Goal: Information Seeking & Learning: Understand process/instructions

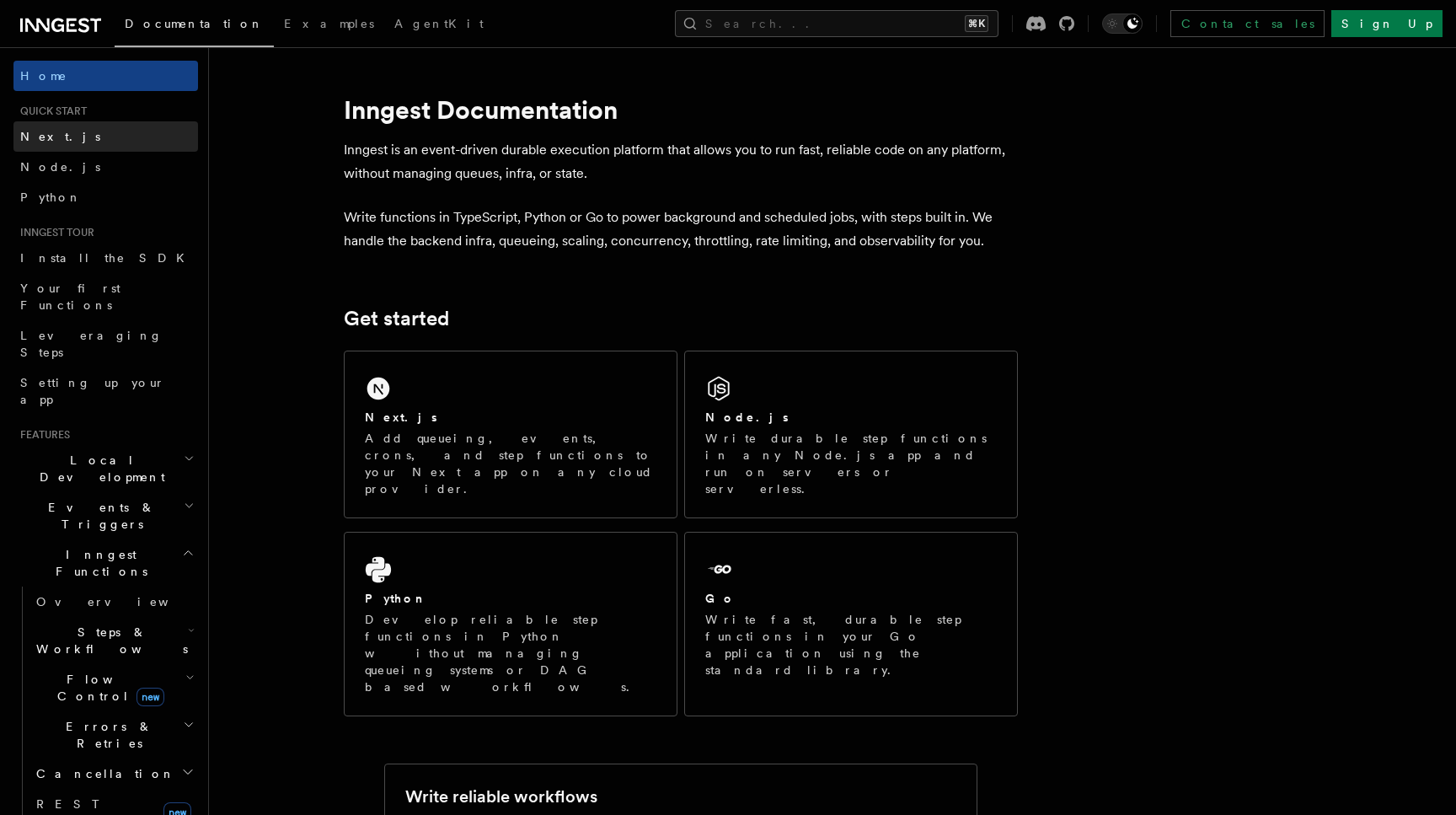
click at [53, 136] on span "Next.js" at bounding box center [60, 137] width 80 height 14
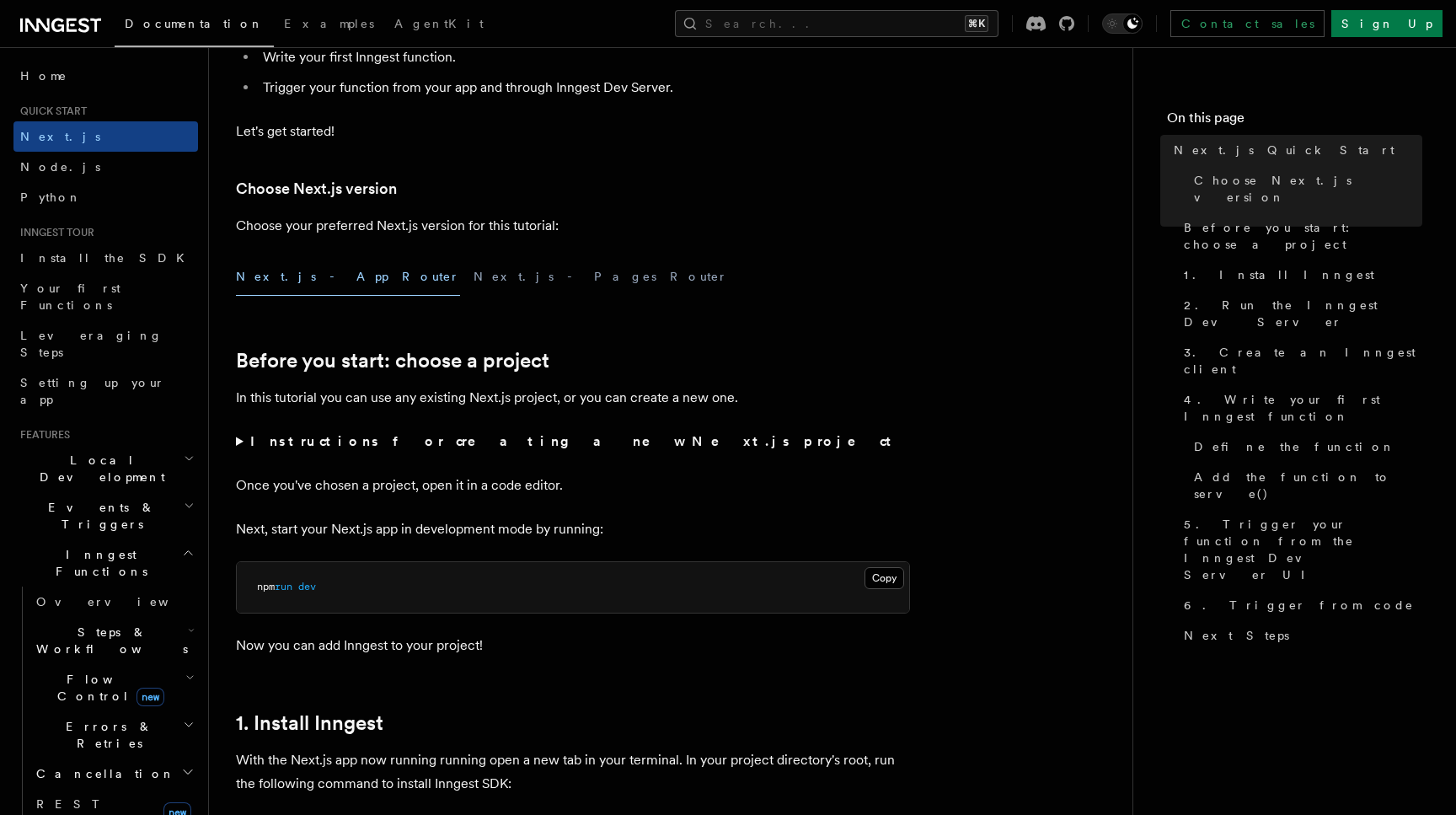
scroll to position [309, 0]
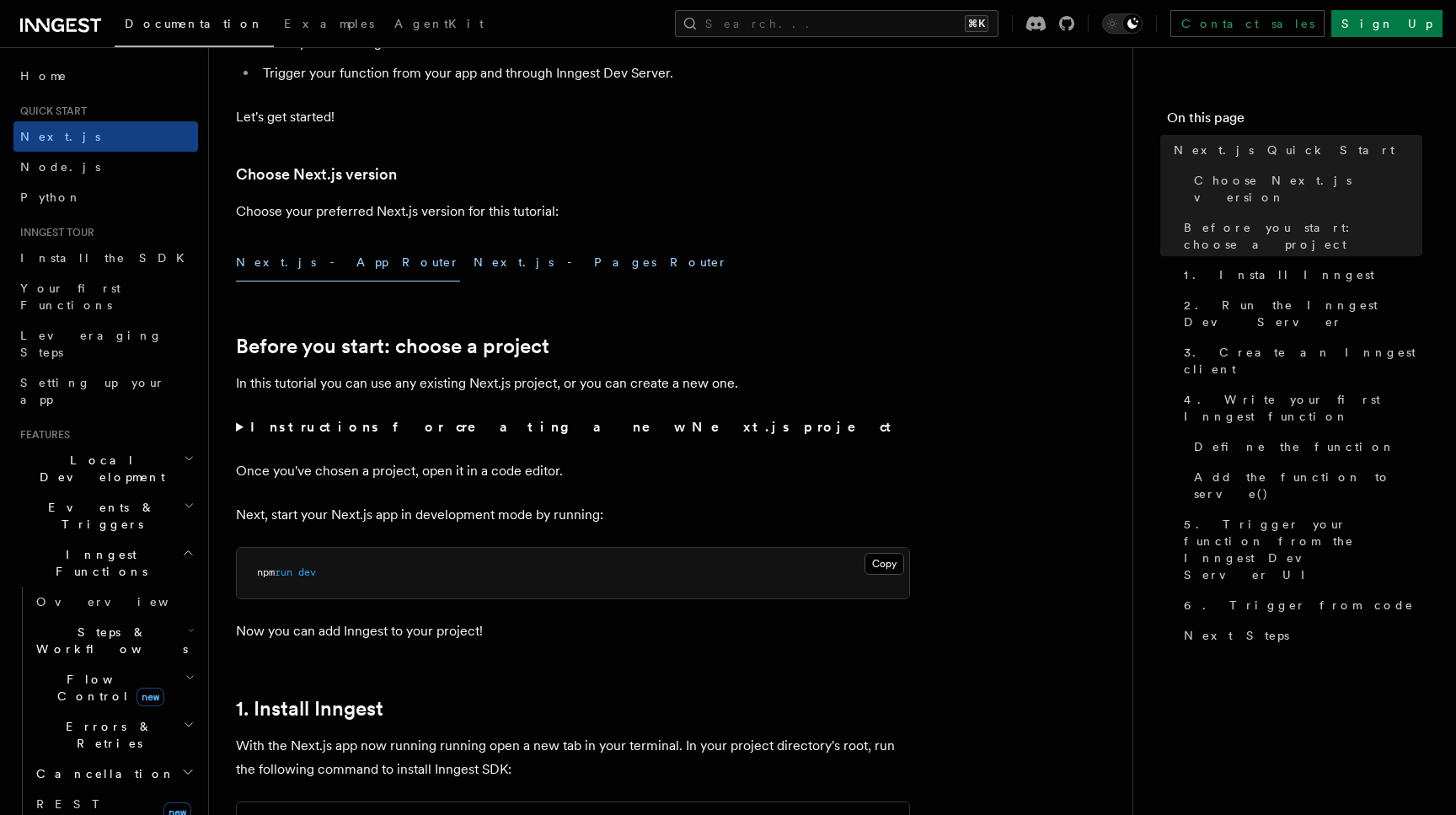
click at [473, 273] on button "Next.js - Pages Router" at bounding box center [600, 262] width 254 height 38
click at [304, 266] on button "Next.js - App Router" at bounding box center [348, 262] width 224 height 38
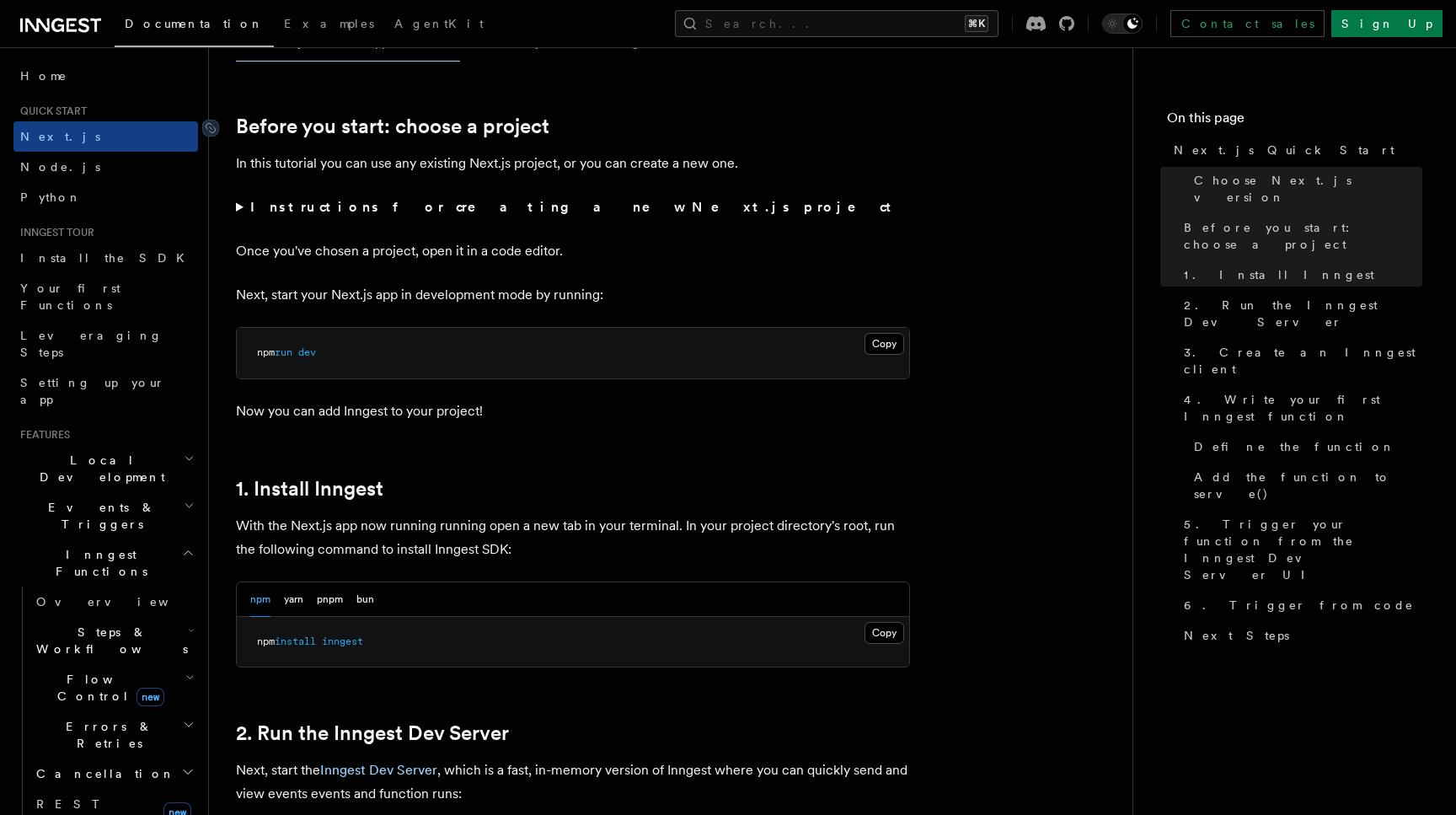
scroll to position [519, 0]
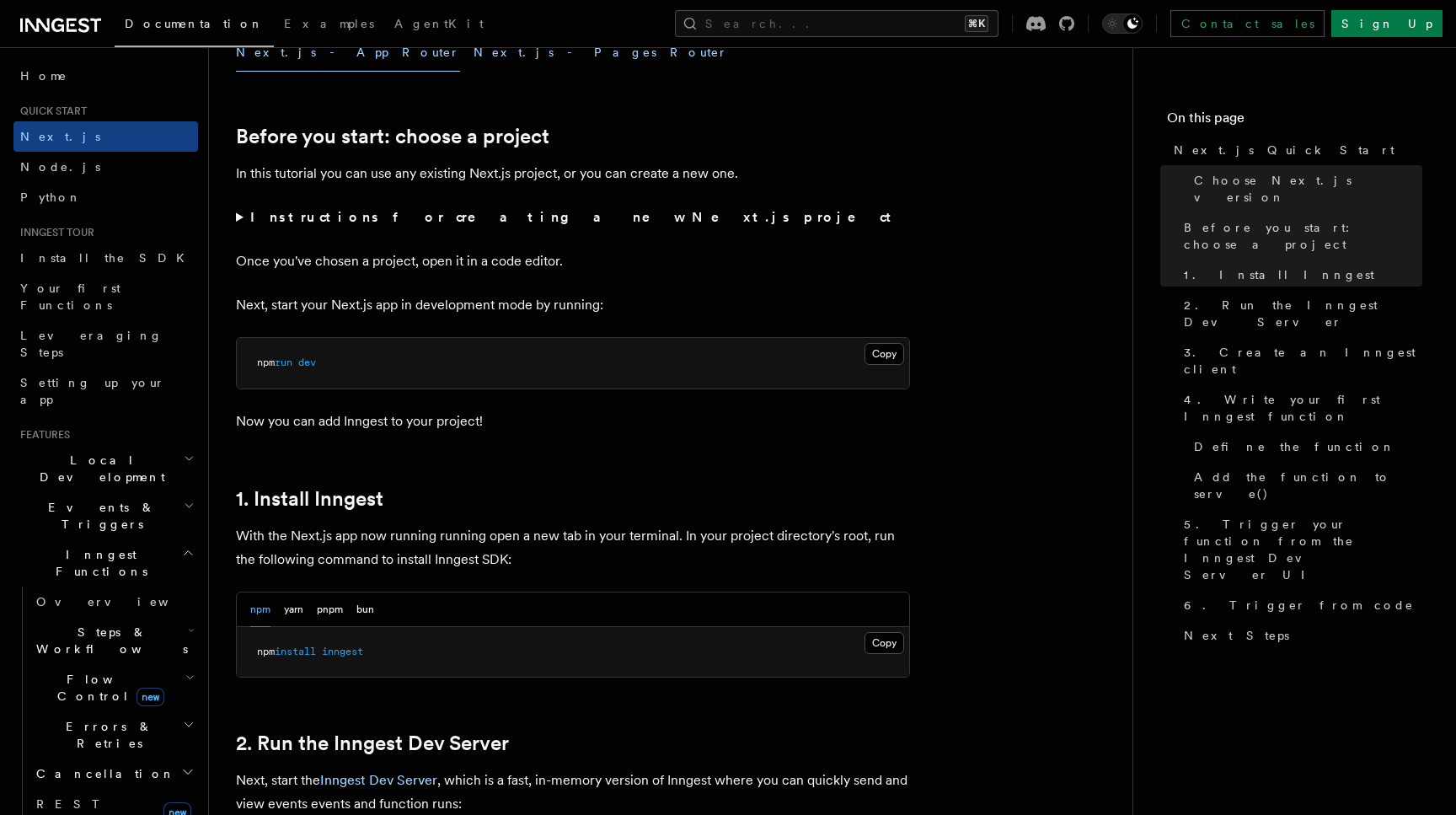
click at [473, 63] on button "Next.js - Pages Router" at bounding box center [600, 53] width 254 height 38
click at [312, 63] on button "Next.js - App Router" at bounding box center [348, 53] width 224 height 38
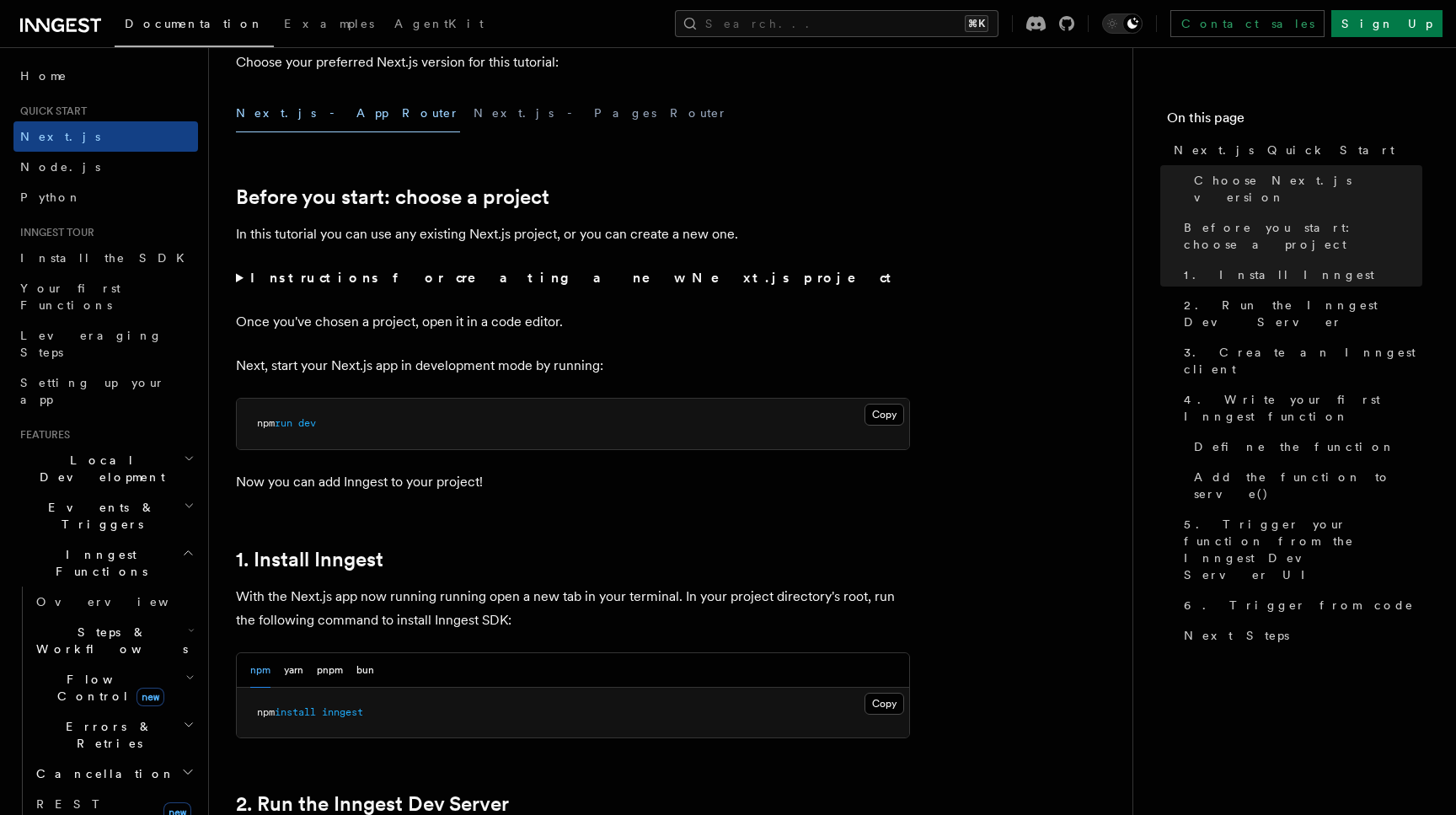
scroll to position [359, 0]
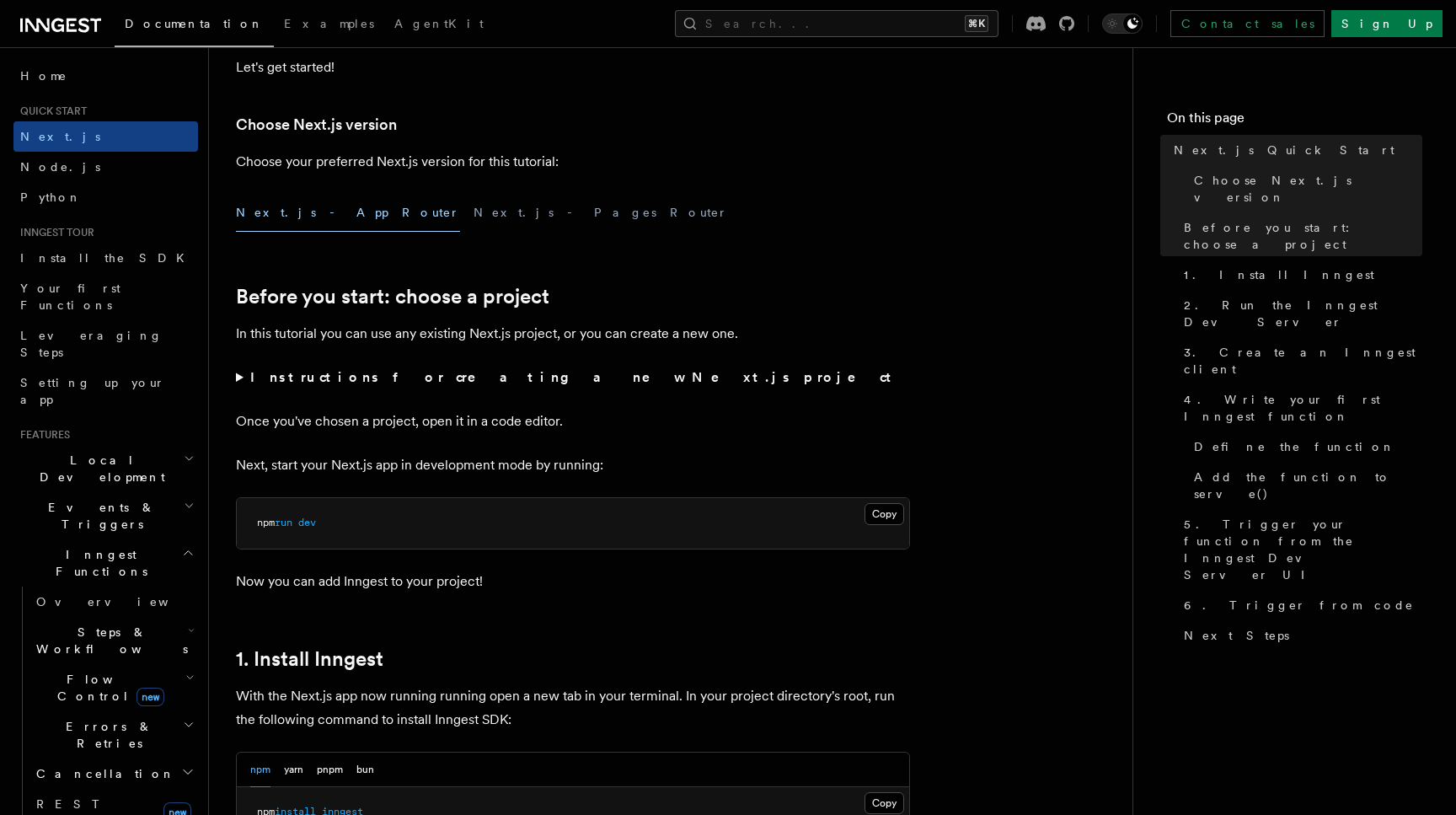
click at [137, 445] on h2 "Local Development" at bounding box center [106, 468] width 184 height 48
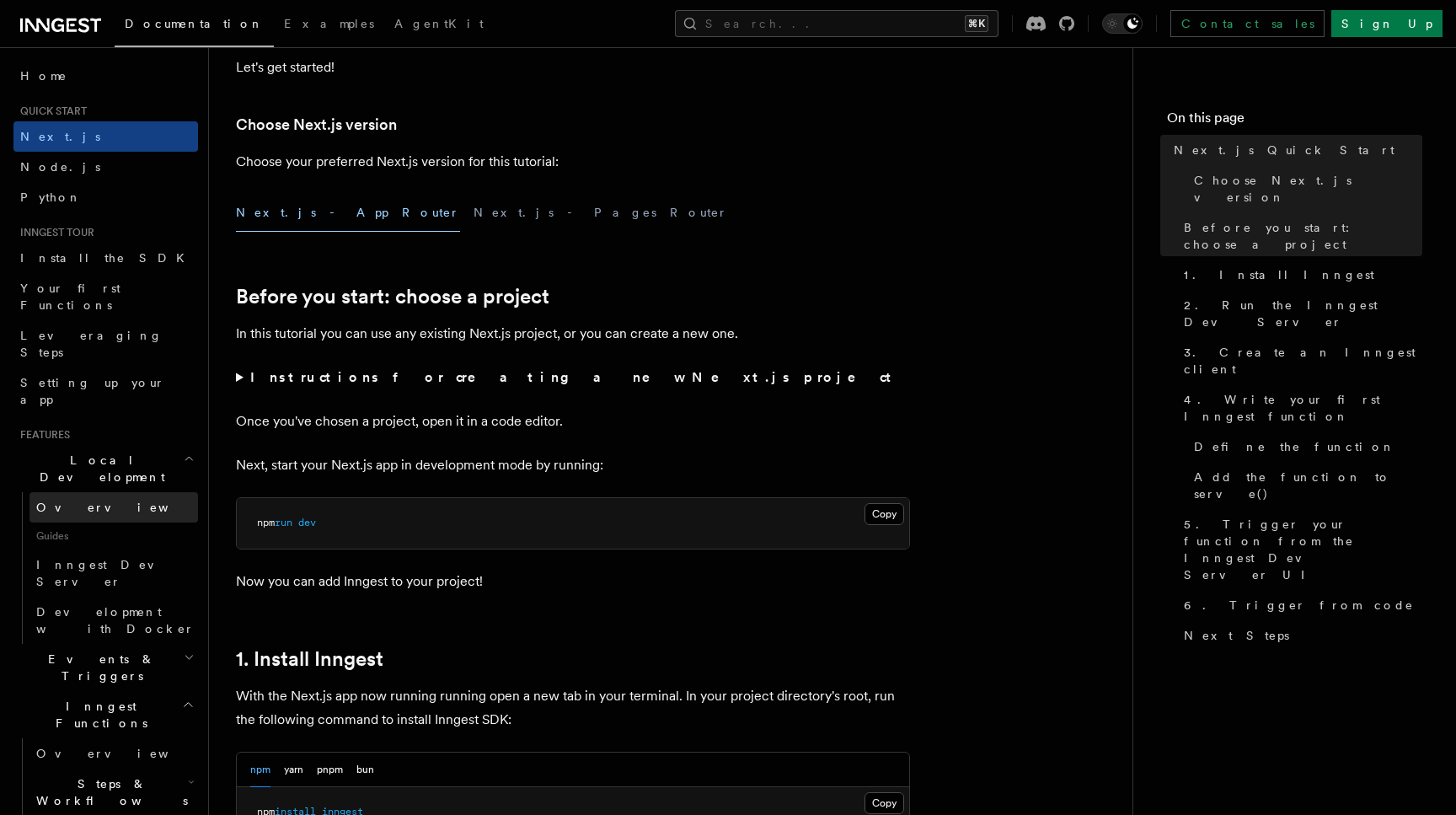
click at [89, 492] on link "Overview" at bounding box center [113, 507] width 169 height 30
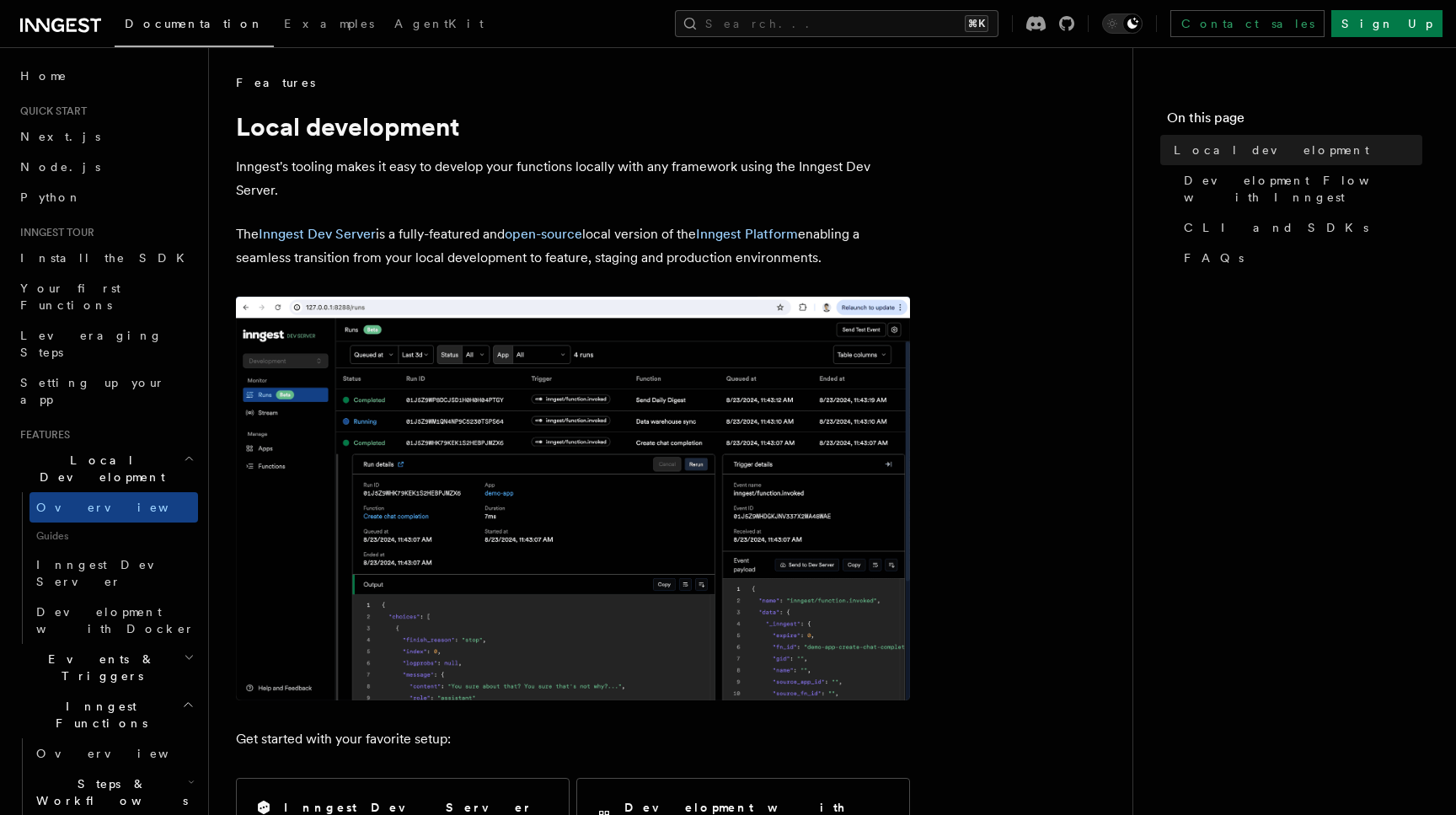
scroll to position [359, 0]
